Goal: Find specific page/section: Find specific page/section

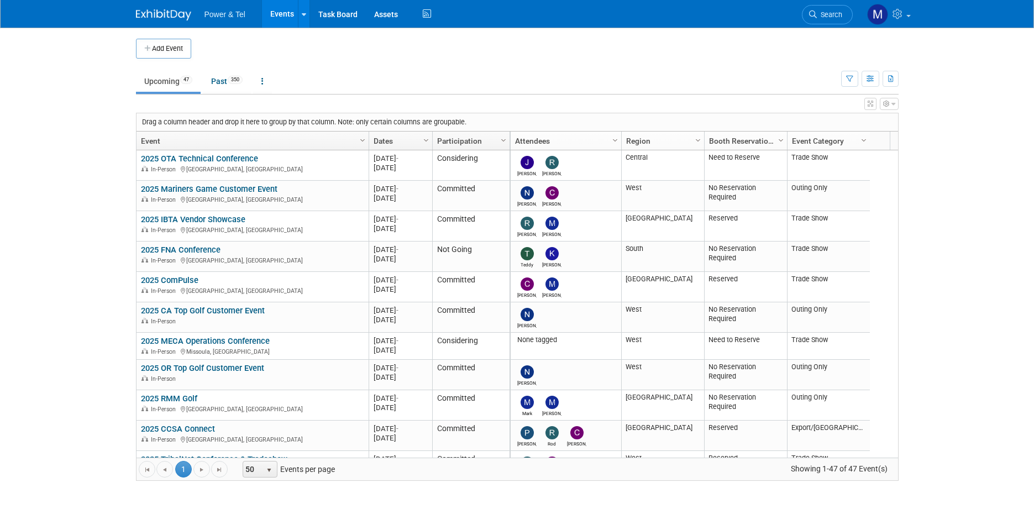
click at [826, 12] on span "Search" at bounding box center [829, 14] width 25 height 8
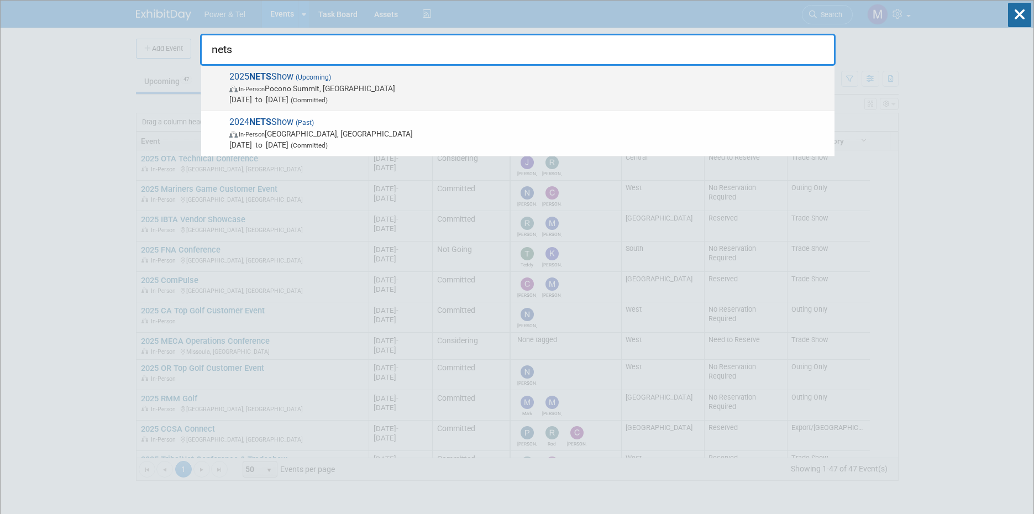
type input "nets"
click at [645, 94] on span "[DATE] to [DATE] (Committed)" at bounding box center [529, 99] width 600 height 11
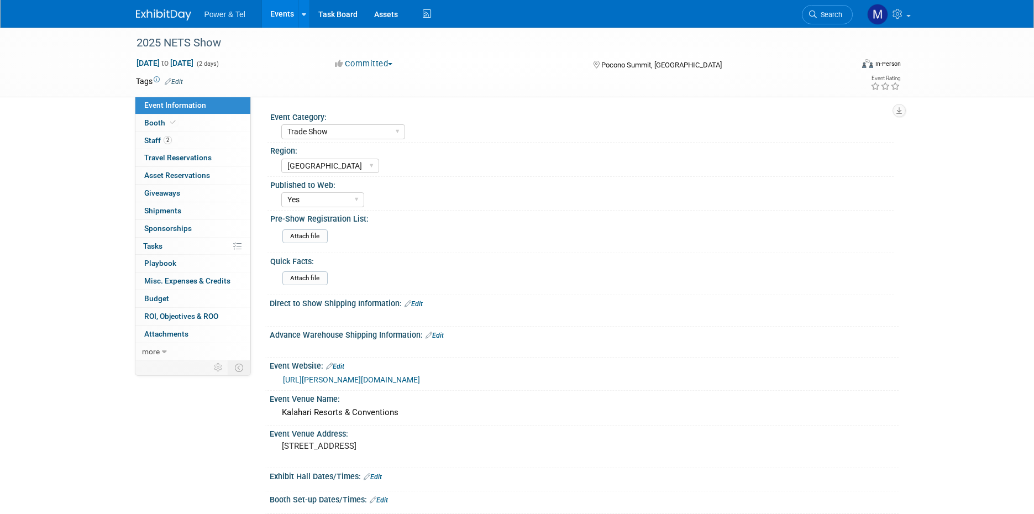
select select "Trade Show"
select select "[GEOGRAPHIC_DATA]"
select select "Yes"
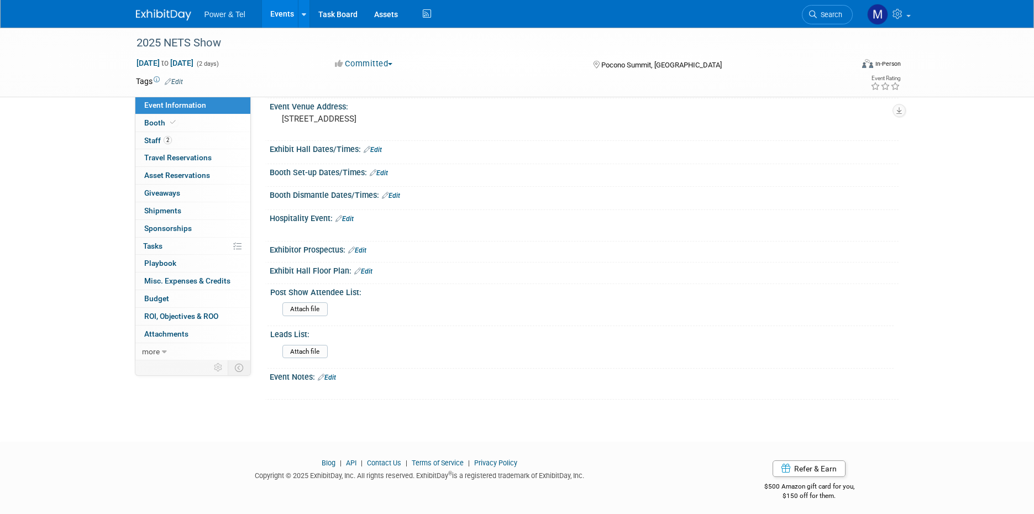
scroll to position [332, 0]
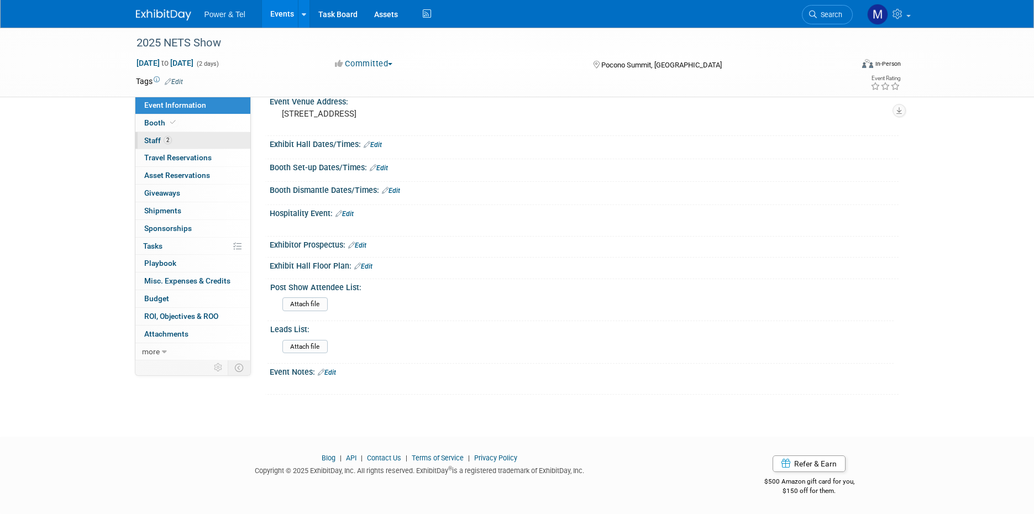
click at [189, 144] on link "2 Staff 2" at bounding box center [192, 140] width 115 height 17
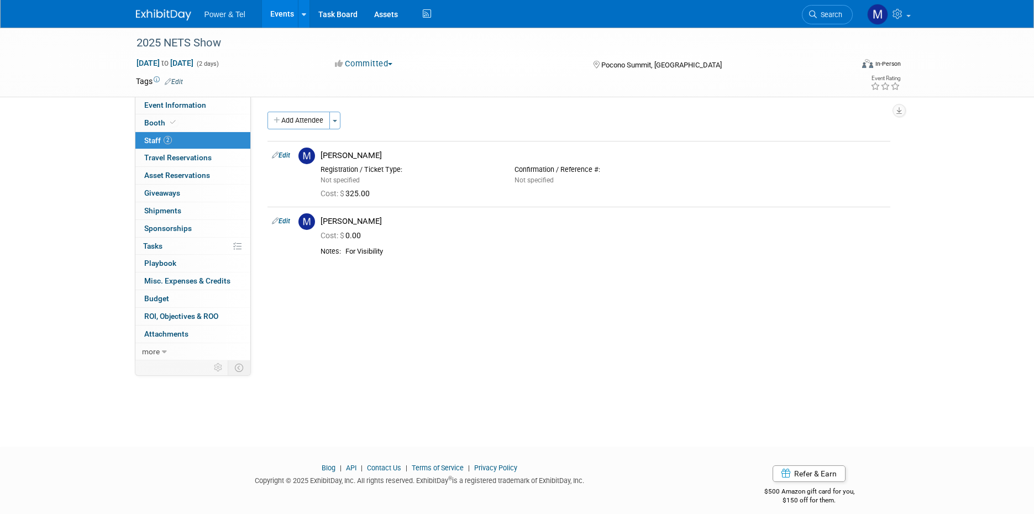
click at [146, 7] on link at bounding box center [170, 9] width 69 height 9
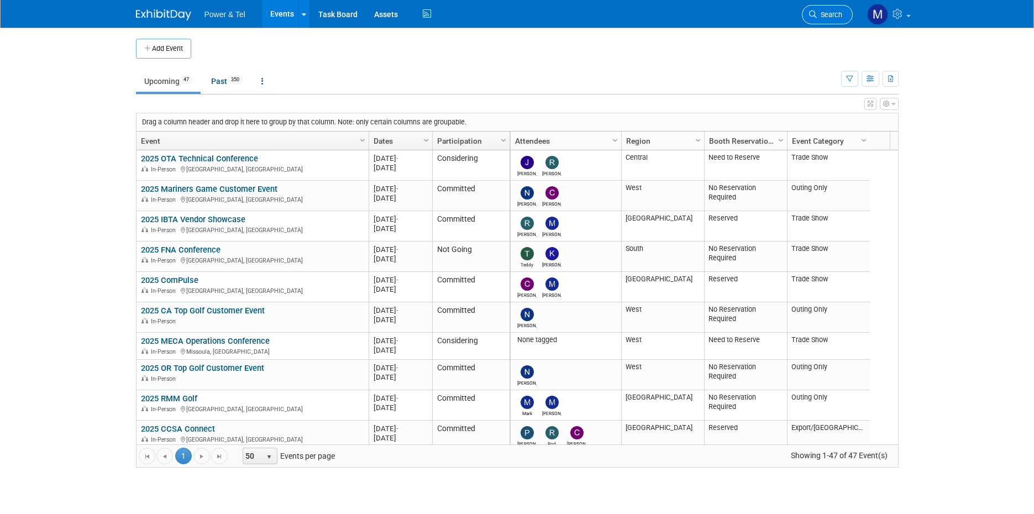
click at [825, 12] on span "Search" at bounding box center [829, 14] width 25 height 8
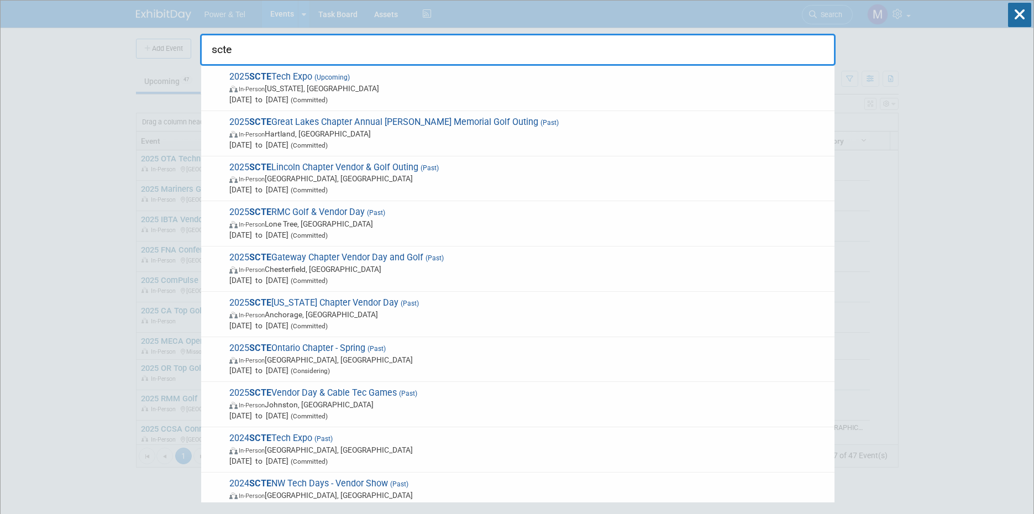
scroll to position [55, 0]
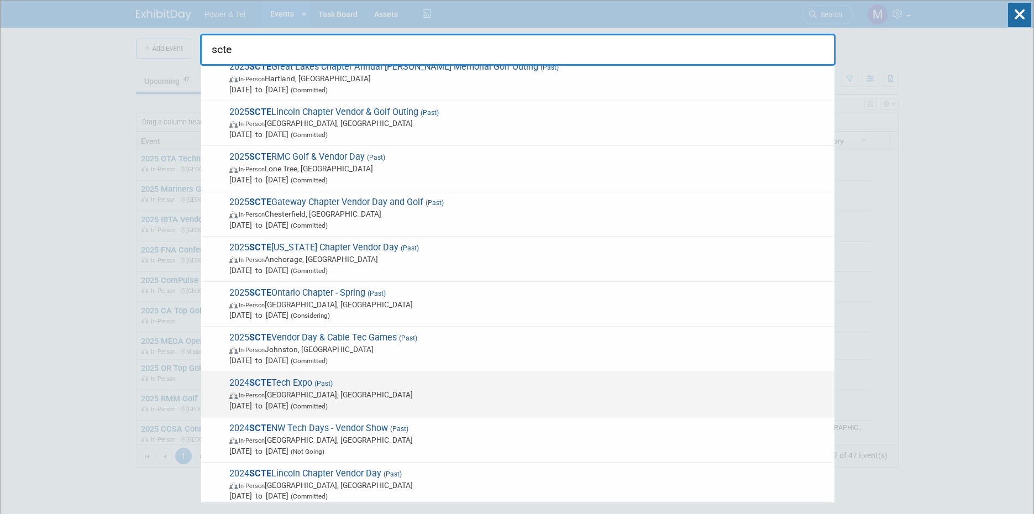
type input "scte"
click at [324, 397] on span "In-Person Atlanta, GA" at bounding box center [529, 394] width 600 height 11
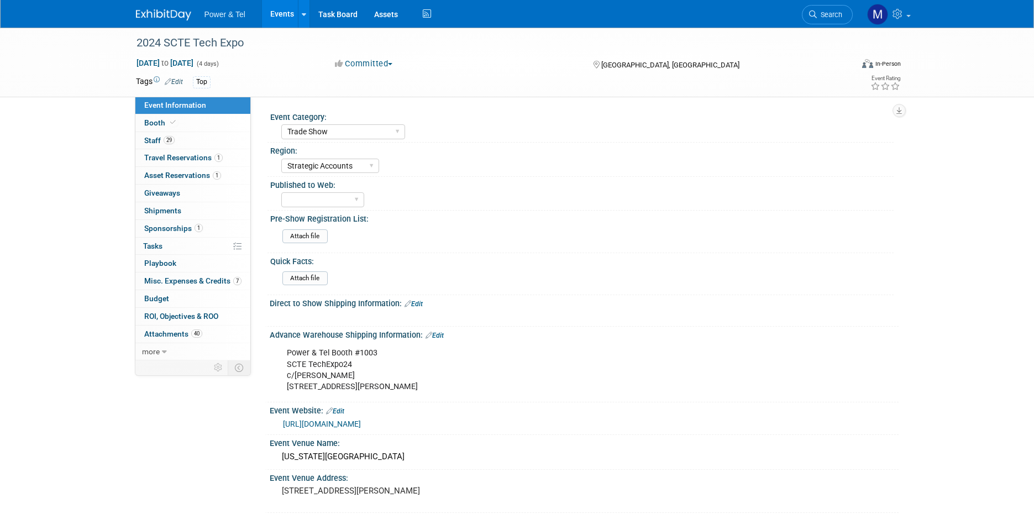
select select "Trade Show"
select select "Strategic Accounts"
click at [230, 129] on link "Booth" at bounding box center [192, 122] width 115 height 17
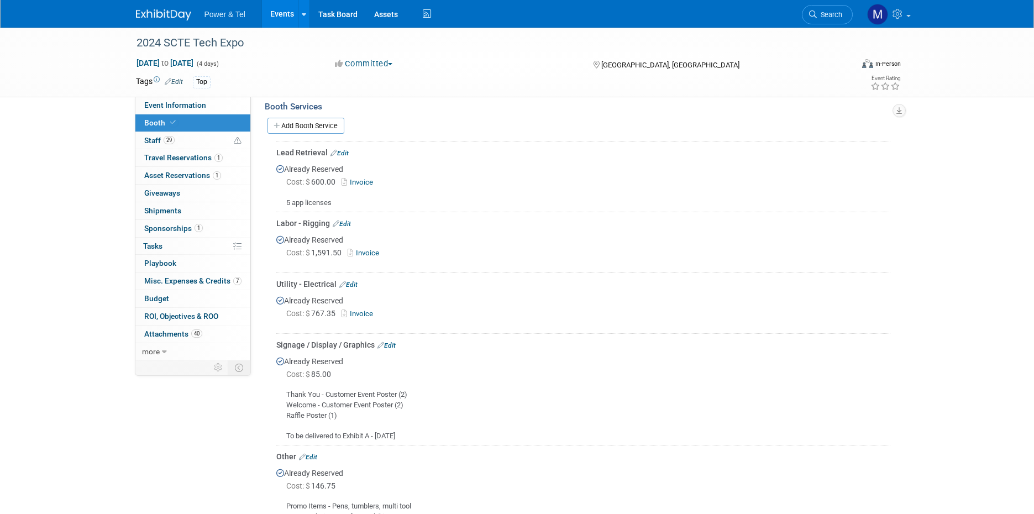
scroll to position [140, 0]
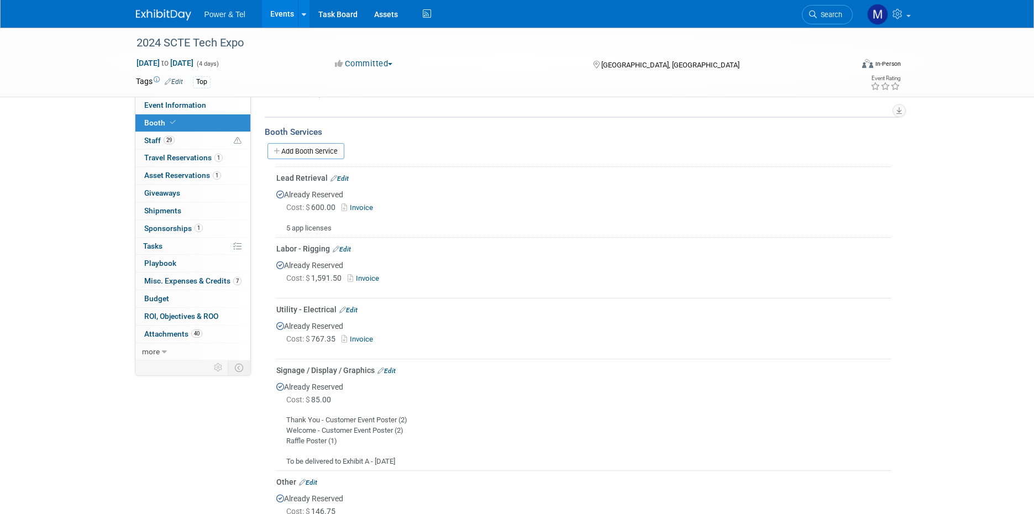
click at [367, 208] on link "Invoice" at bounding box center [360, 207] width 36 height 8
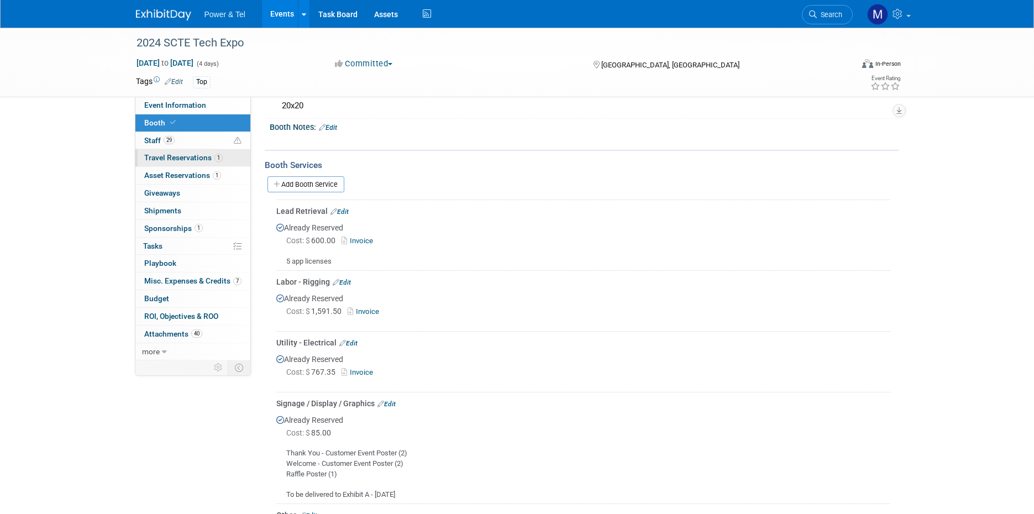
scroll to position [0, 0]
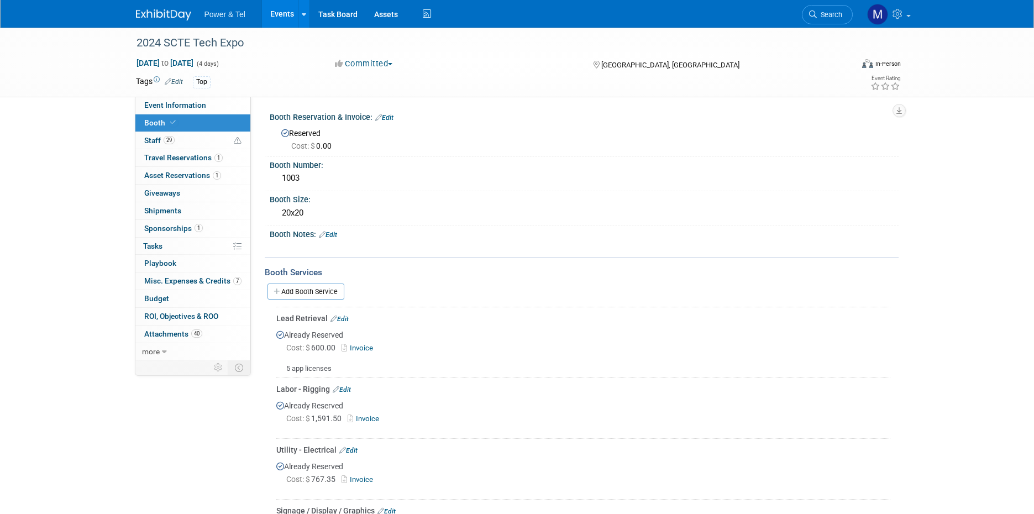
click at [162, 20] on img at bounding box center [163, 14] width 55 height 11
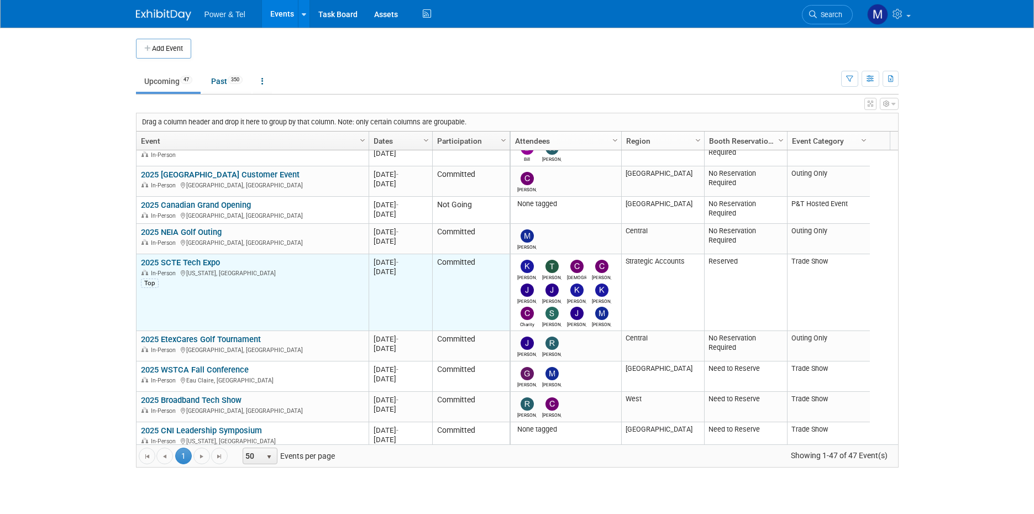
click at [191, 265] on link "2025 SCTE Tech Expo" at bounding box center [180, 263] width 79 height 10
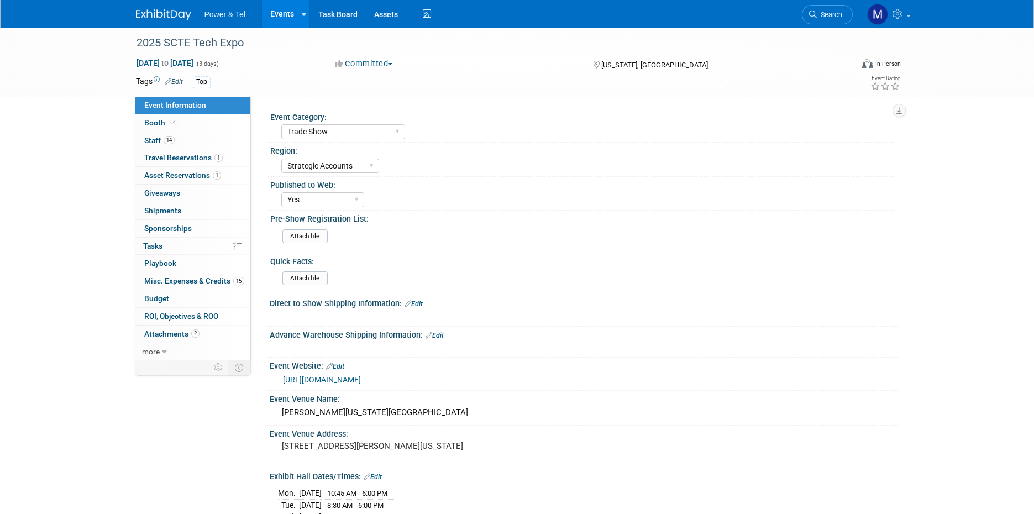
select select "Trade Show"
select select "Strategic Accounts"
select select "Yes"
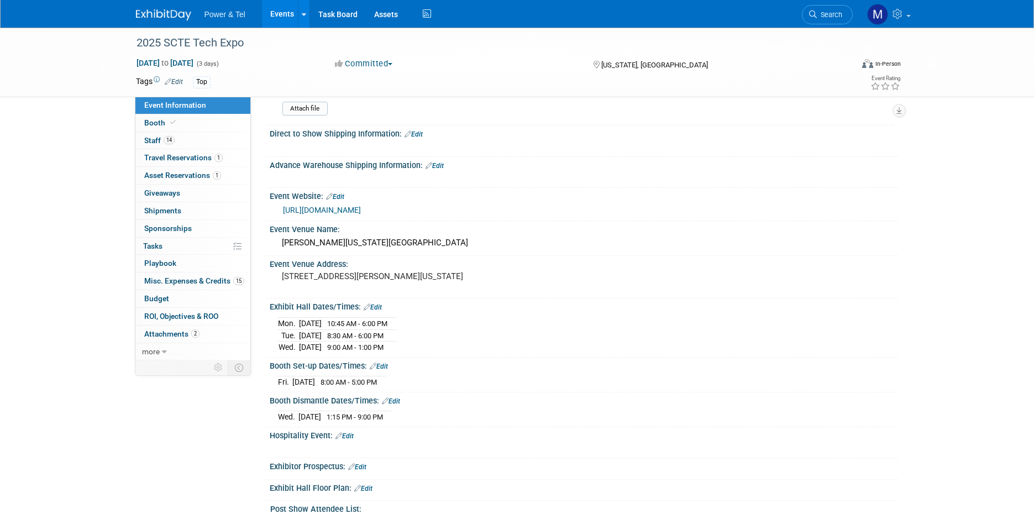
scroll to position [169, 0]
click at [210, 132] on link "14 Staff 14" at bounding box center [192, 140] width 115 height 17
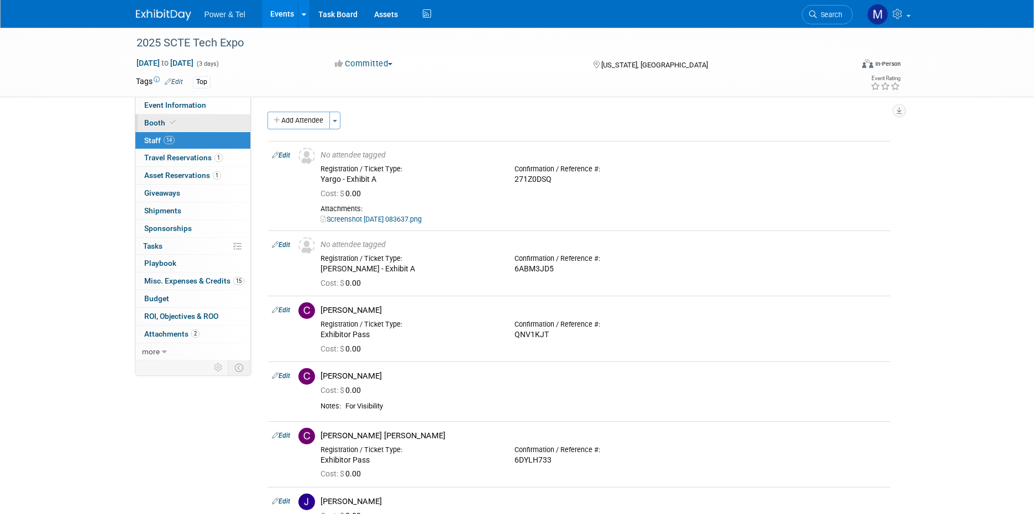
click at [216, 124] on link "Booth" at bounding box center [192, 122] width 115 height 17
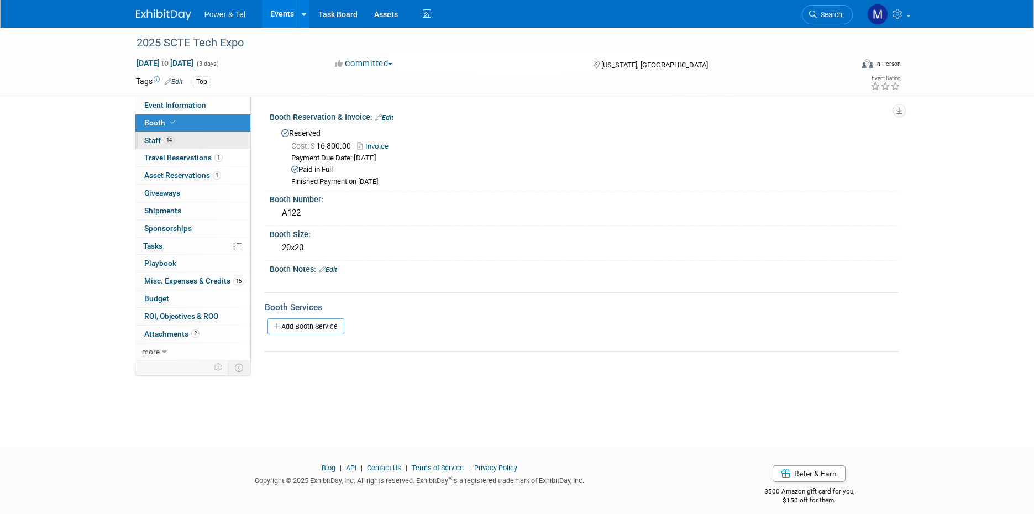
click at [216, 134] on link "14 Staff 14" at bounding box center [192, 140] width 115 height 17
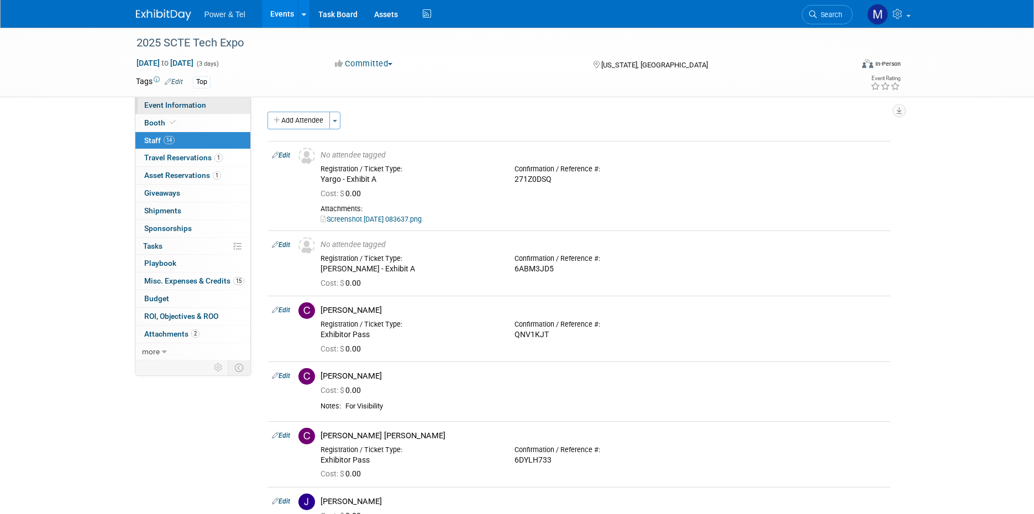
click at [204, 107] on span "Event Information" at bounding box center [175, 105] width 62 height 9
select select "Trade Show"
select select "Strategic Accounts"
select select "Yes"
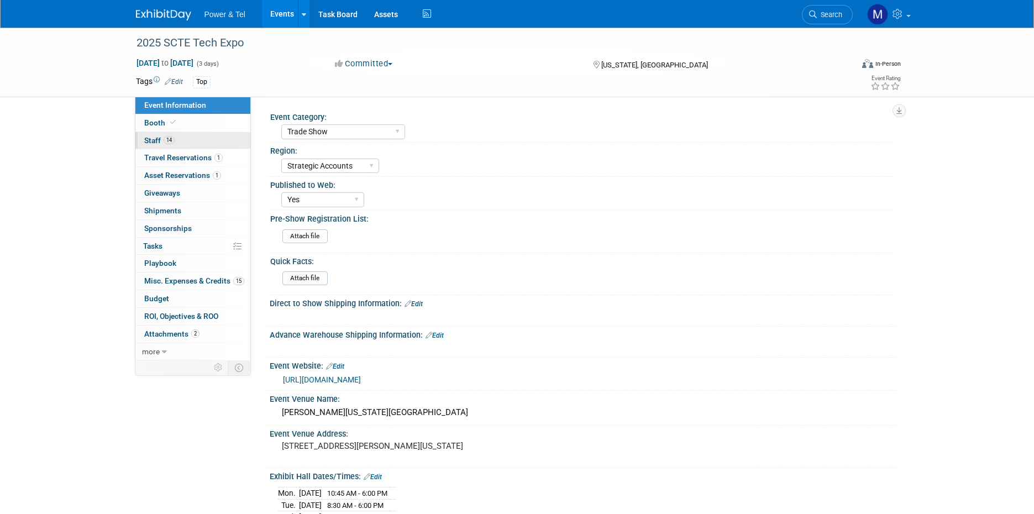
drag, startPoint x: 220, startPoint y: 124, endPoint x: 230, endPoint y: 137, distance: 16.1
click at [220, 124] on link "Booth" at bounding box center [192, 122] width 115 height 17
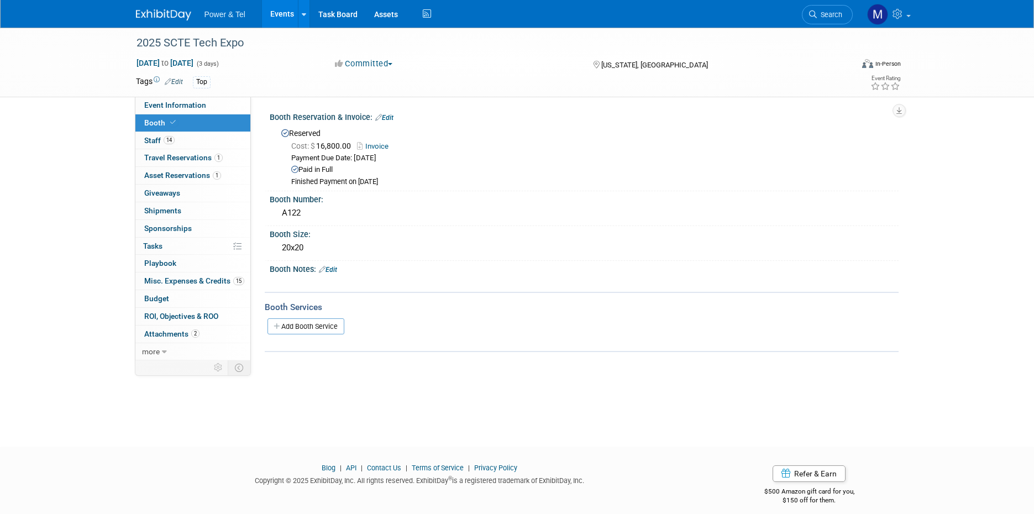
click at [379, 147] on link "Invoice" at bounding box center [375, 146] width 37 height 8
